Goal: Information Seeking & Learning: Learn about a topic

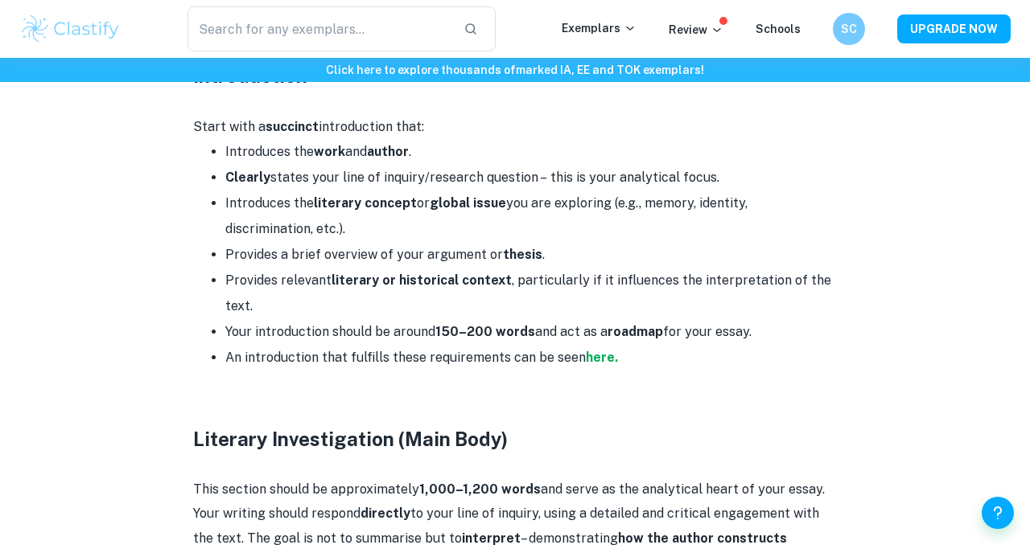
scroll to position [1262, 0]
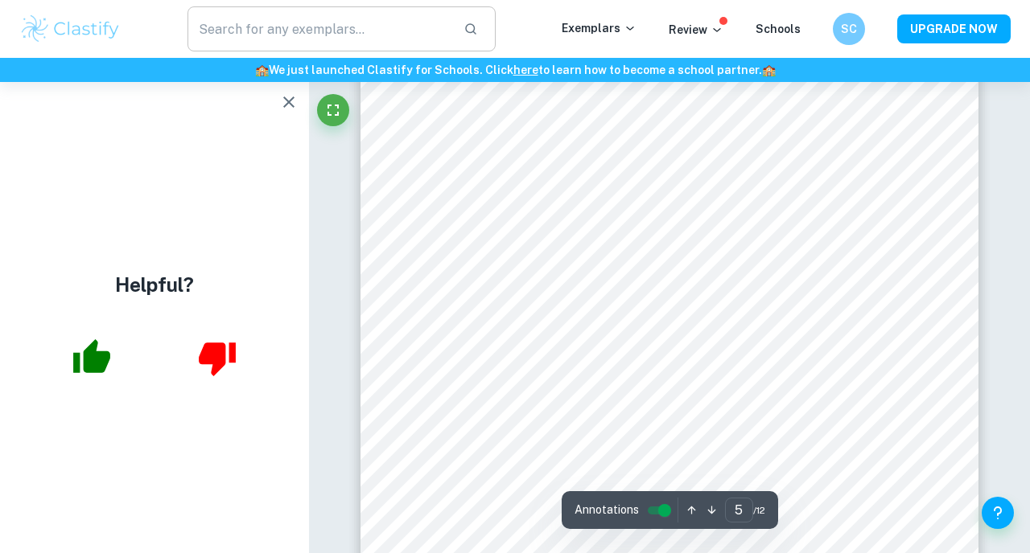
scroll to position [3894, 0]
click at [327, 111] on icon "Fullscreen" at bounding box center [332, 110] width 19 height 19
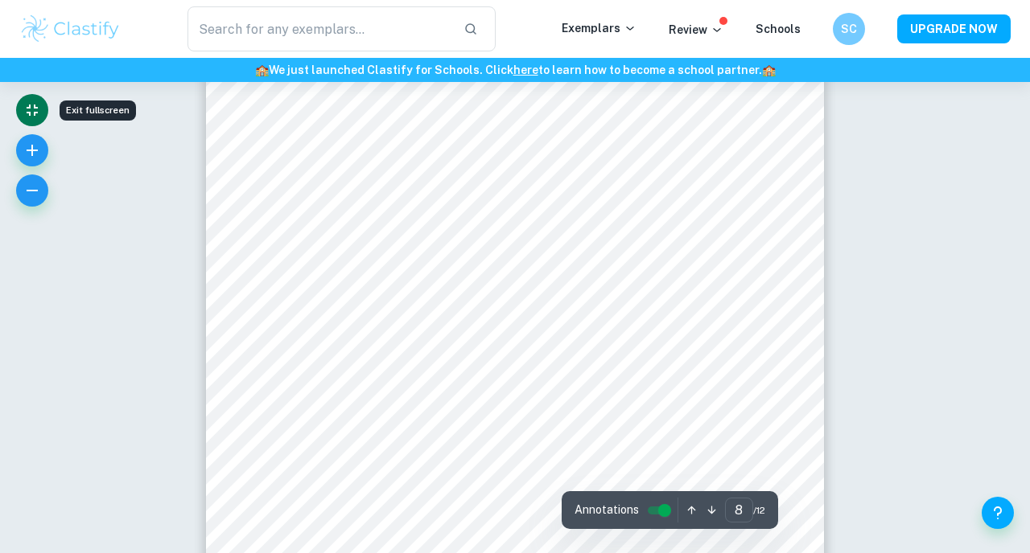
scroll to position [6665, 0]
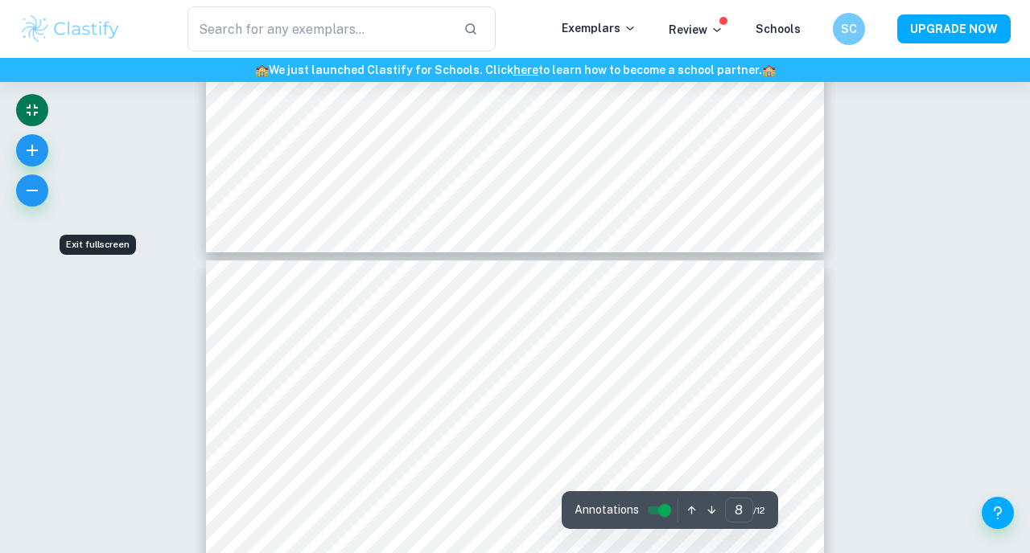
type input "7"
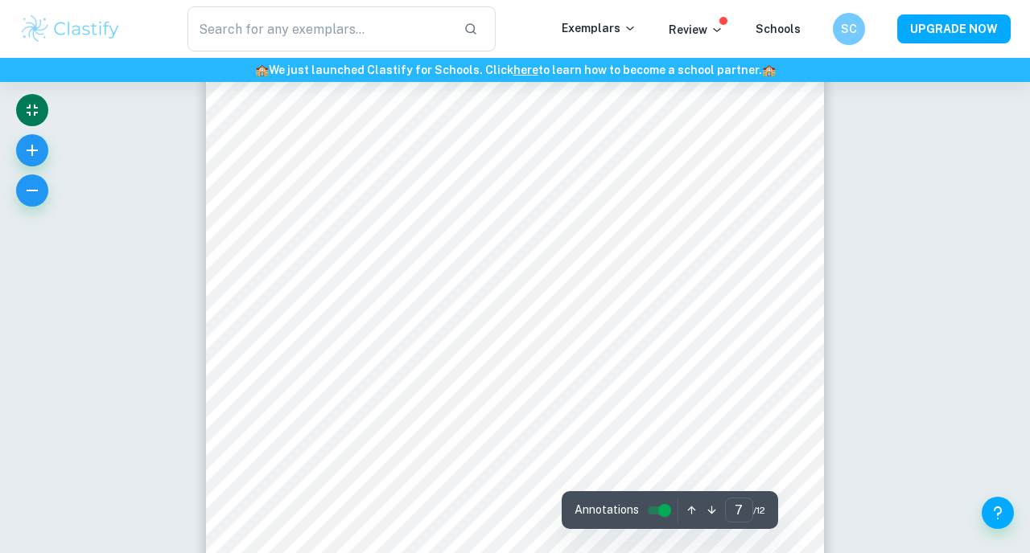
scroll to position [5532, 0]
